Goal: Use online tool/utility: Utilize a website feature to perform a specific function

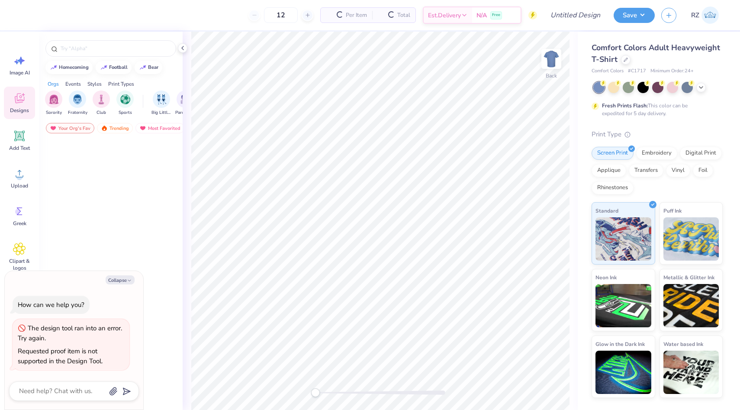
type textarea "x"
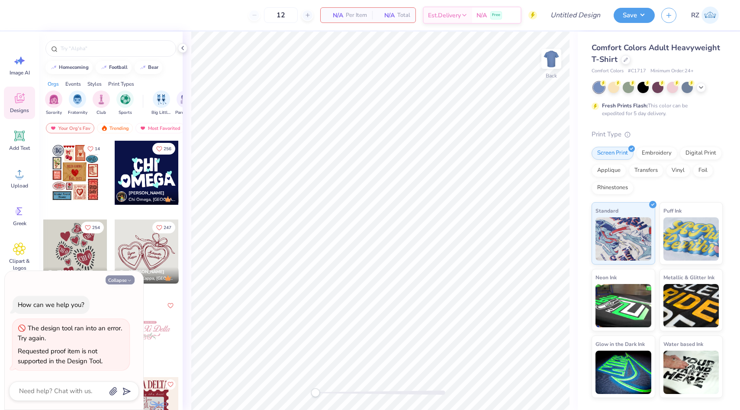
click at [119, 281] on button "Collapse" at bounding box center [120, 279] width 29 height 9
type textarea "x"
